Goal: Transaction & Acquisition: Obtain resource

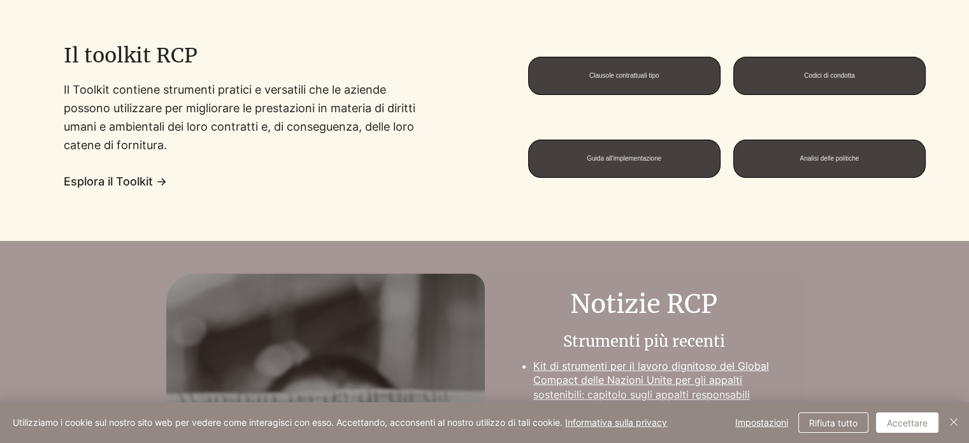
scroll to position [1001, 0]
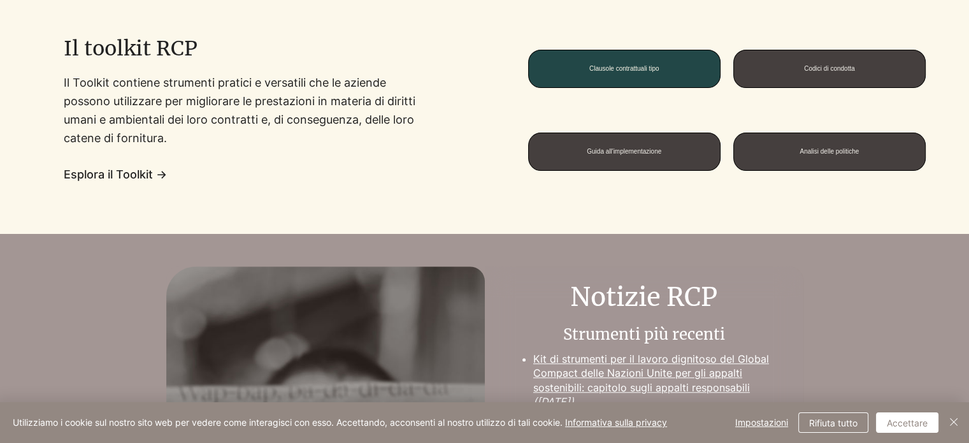
click at [692, 83] on span "Clausole contrattuali tipo" at bounding box center [624, 68] width 191 height 37
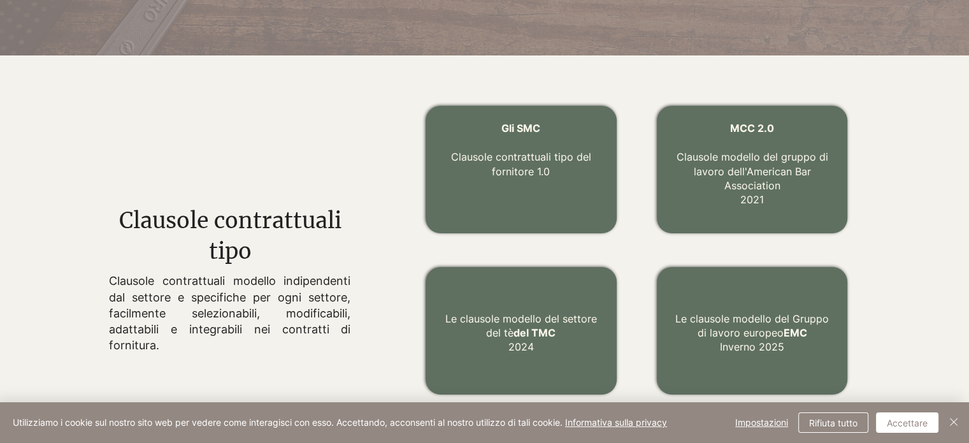
scroll to position [374, 0]
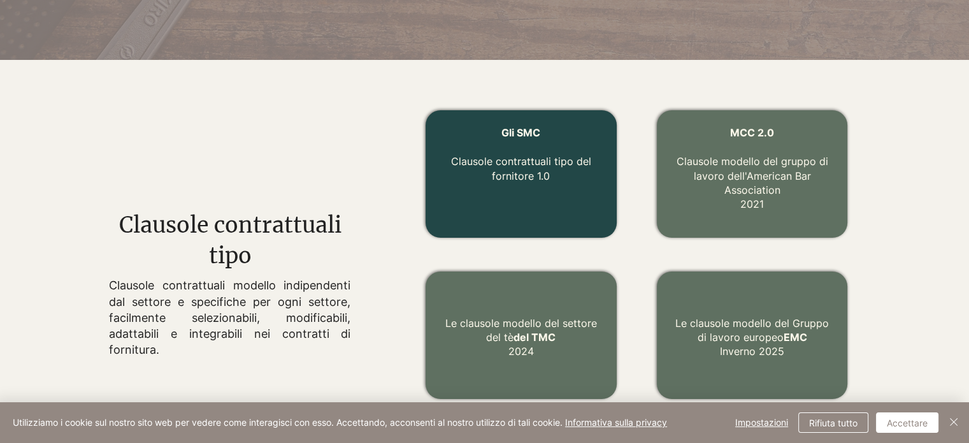
click at [467, 154] on p "Clausole contrattuali tipo del fornitore 1.0" at bounding box center [521, 161] width 160 height 43
click at [558, 160] on font "Clausole contrattuali tipo del fornitore 1.0" at bounding box center [521, 168] width 140 height 27
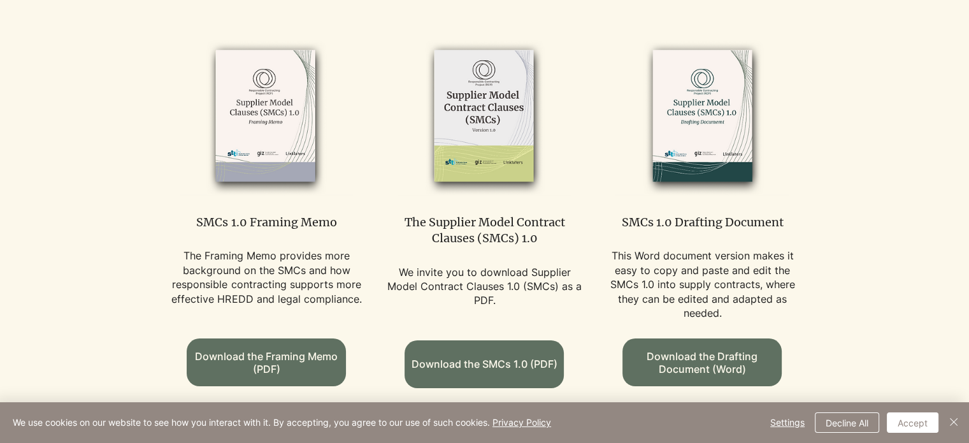
scroll to position [759, 0]
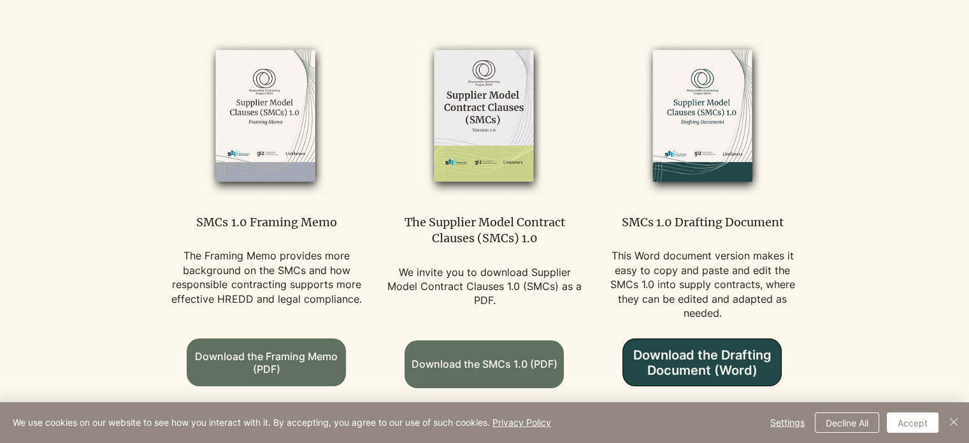
drag, startPoint x: 704, startPoint y: 331, endPoint x: 694, endPoint y: 353, distance: 24.5
click at [694, 353] on span "Download the Drafting Document (Word)" at bounding box center [702, 362] width 158 height 31
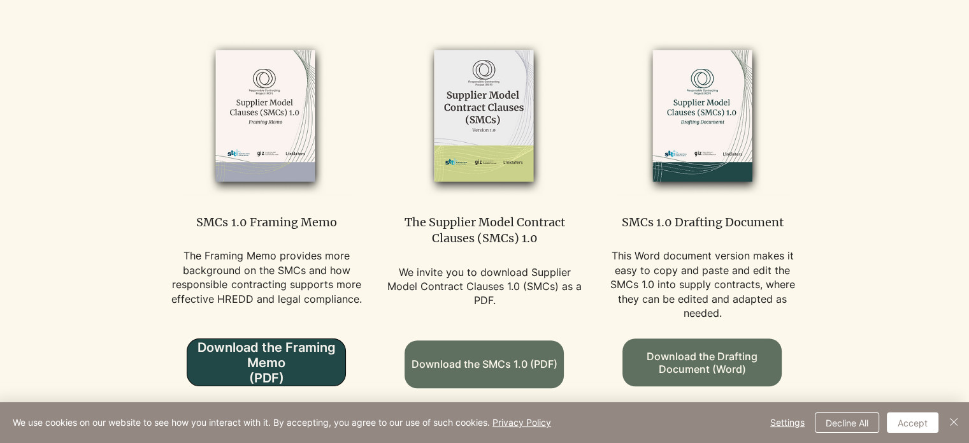
click at [268, 359] on span "Download the Framing Memo (PDF)" at bounding box center [266, 362] width 158 height 46
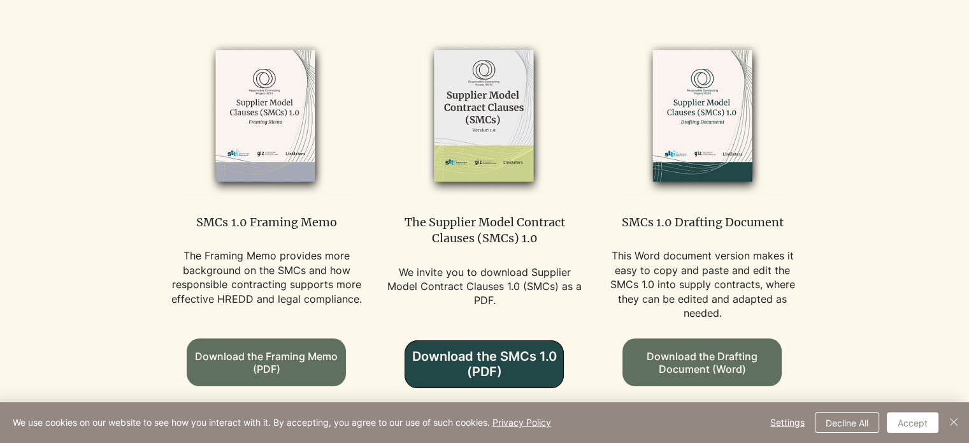
drag, startPoint x: 491, startPoint y: 327, endPoint x: 495, endPoint y: 351, distance: 24.5
drag, startPoint x: 495, startPoint y: 351, endPoint x: 473, endPoint y: 351, distance: 21.7
click at [473, 351] on span "Download the SMCs 1.0 (PDF)" at bounding box center [484, 363] width 158 height 31
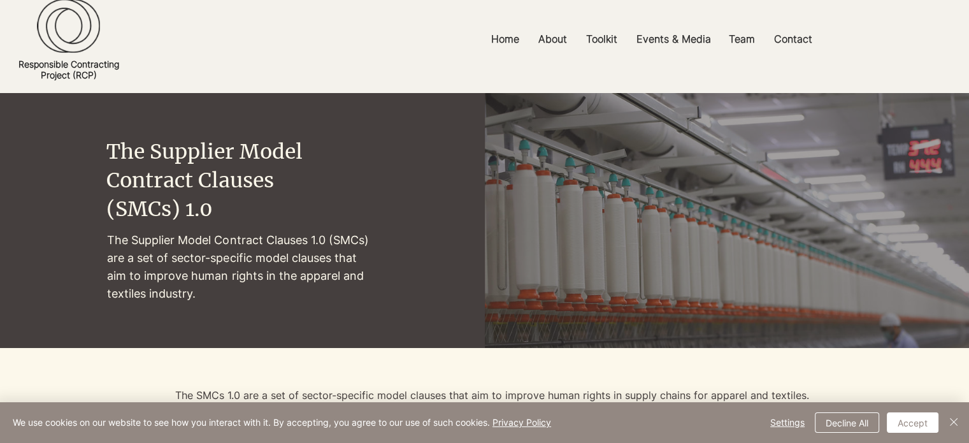
scroll to position [0, 0]
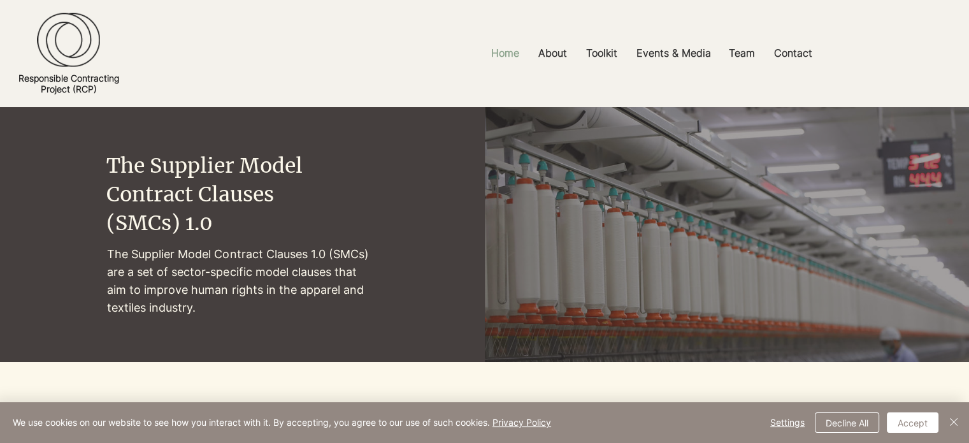
drag, startPoint x: 518, startPoint y: 48, endPoint x: 503, endPoint y: 55, distance: 16.5
click at [503, 55] on p "Home" at bounding box center [505, 53] width 41 height 29
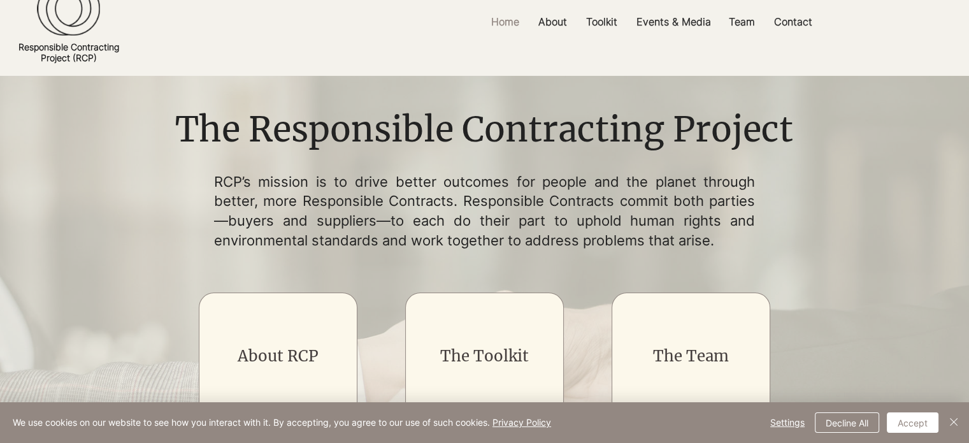
scroll to position [28, 0]
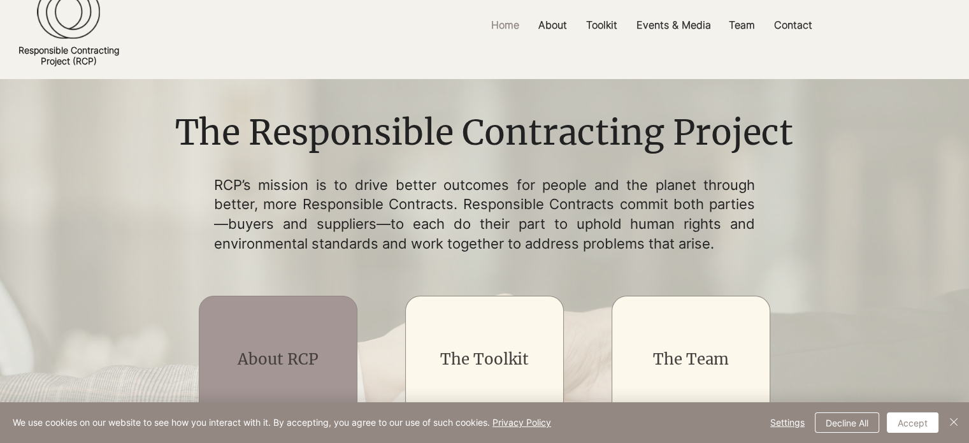
click at [282, 345] on div "main content" at bounding box center [278, 359] width 159 height 127
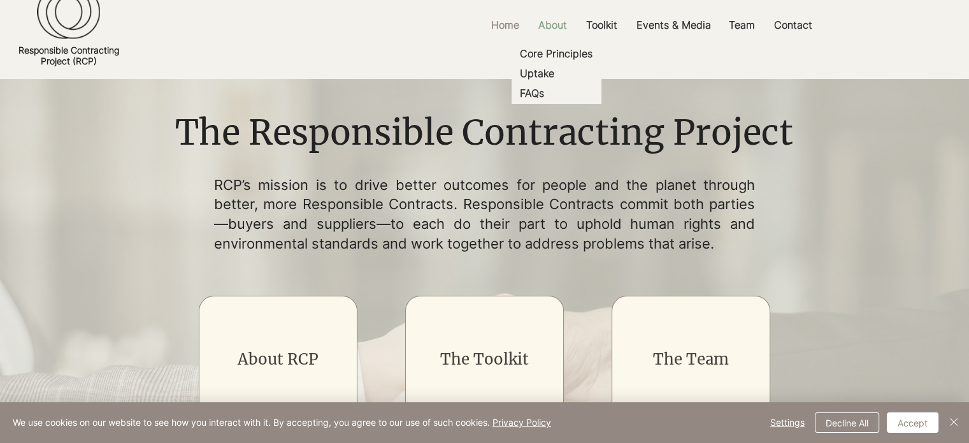
click at [561, 30] on p "About" at bounding box center [552, 25] width 41 height 29
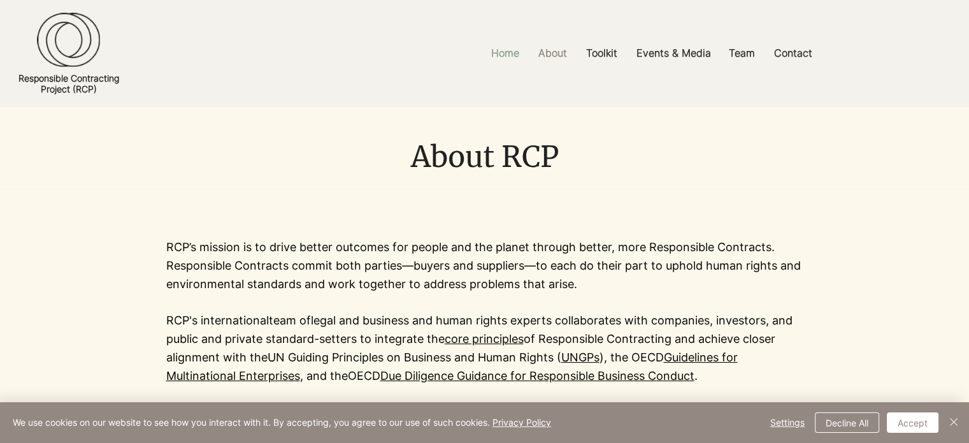
click at [510, 53] on p "Home" at bounding box center [505, 53] width 41 height 29
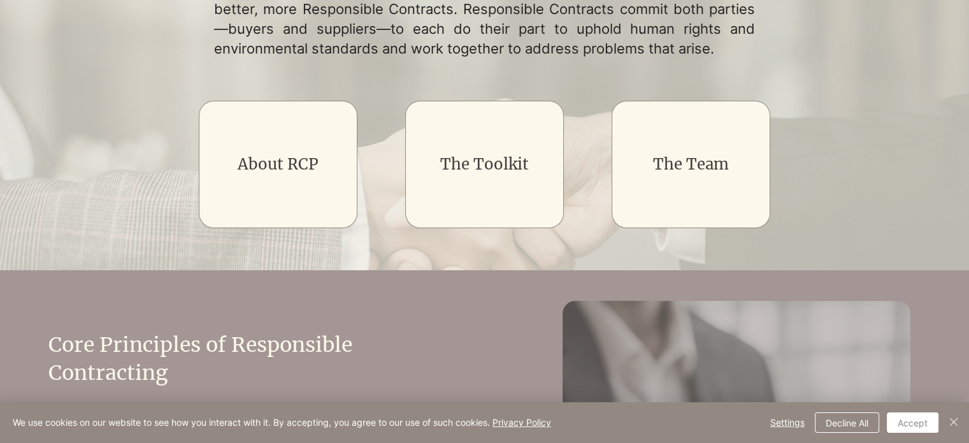
scroll to position [226, 0]
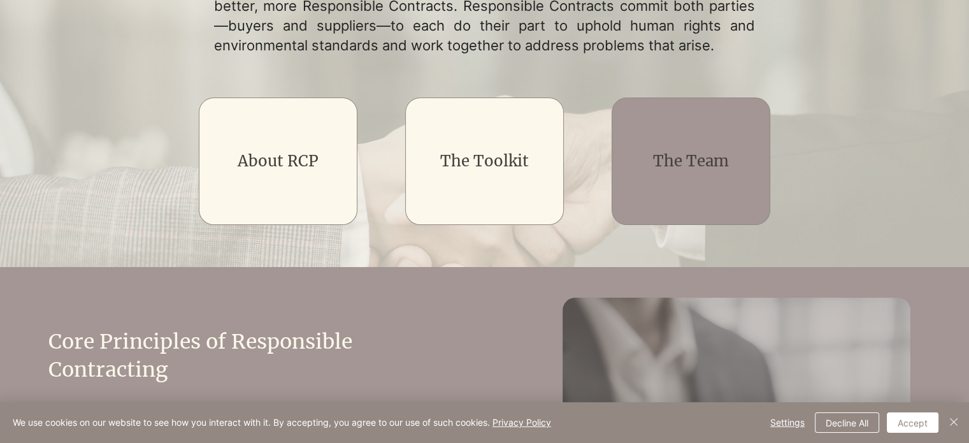
click at [694, 146] on div "main content" at bounding box center [690, 160] width 159 height 127
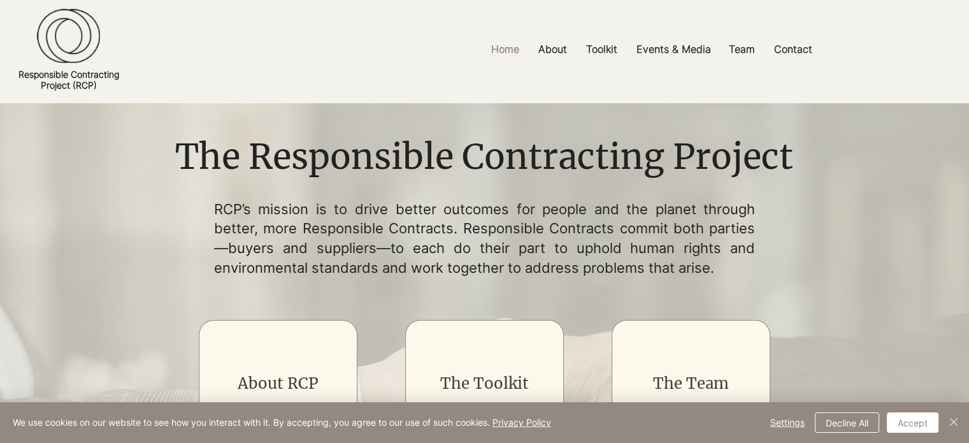
scroll to position [0, 0]
